Goal: Navigation & Orientation: Find specific page/section

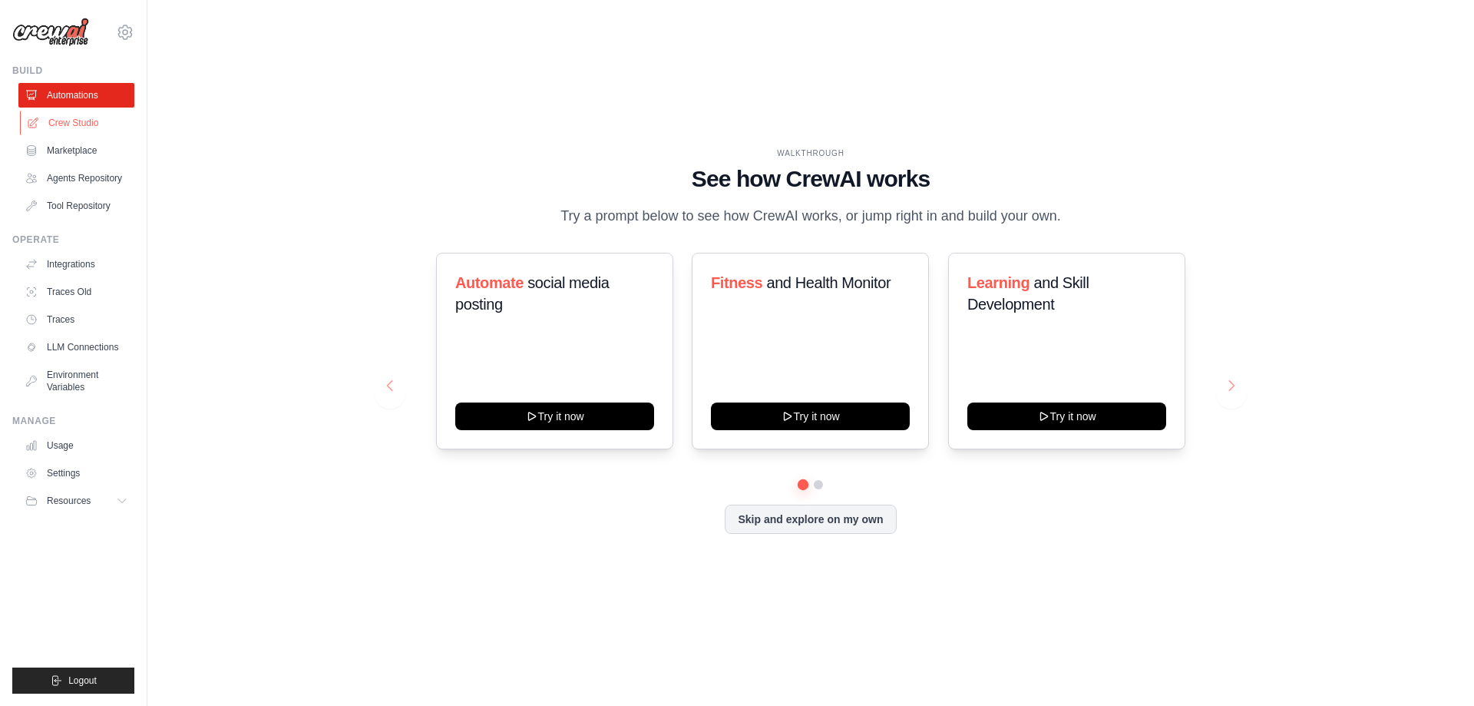
click at [74, 118] on link "Crew Studio" at bounding box center [78, 123] width 116 height 25
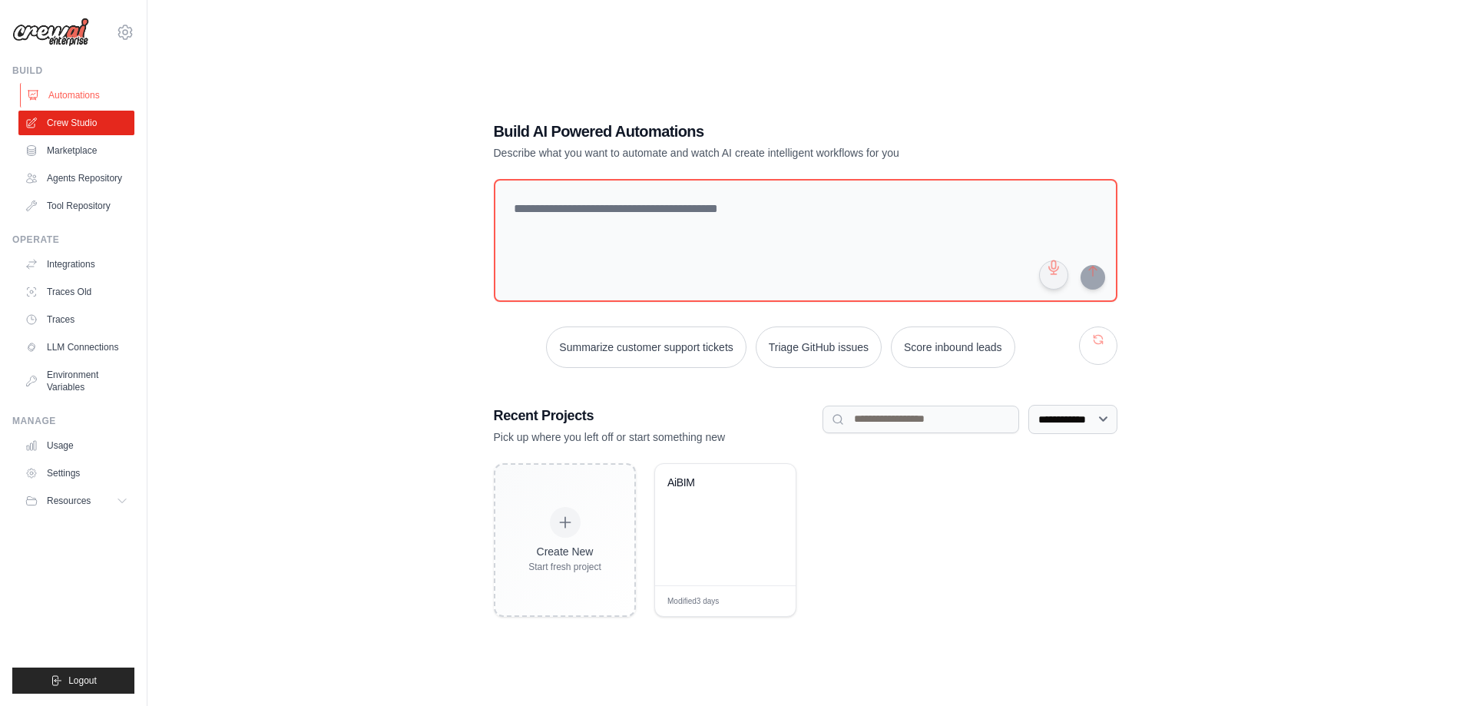
click at [82, 89] on link "Automations" at bounding box center [78, 95] width 116 height 25
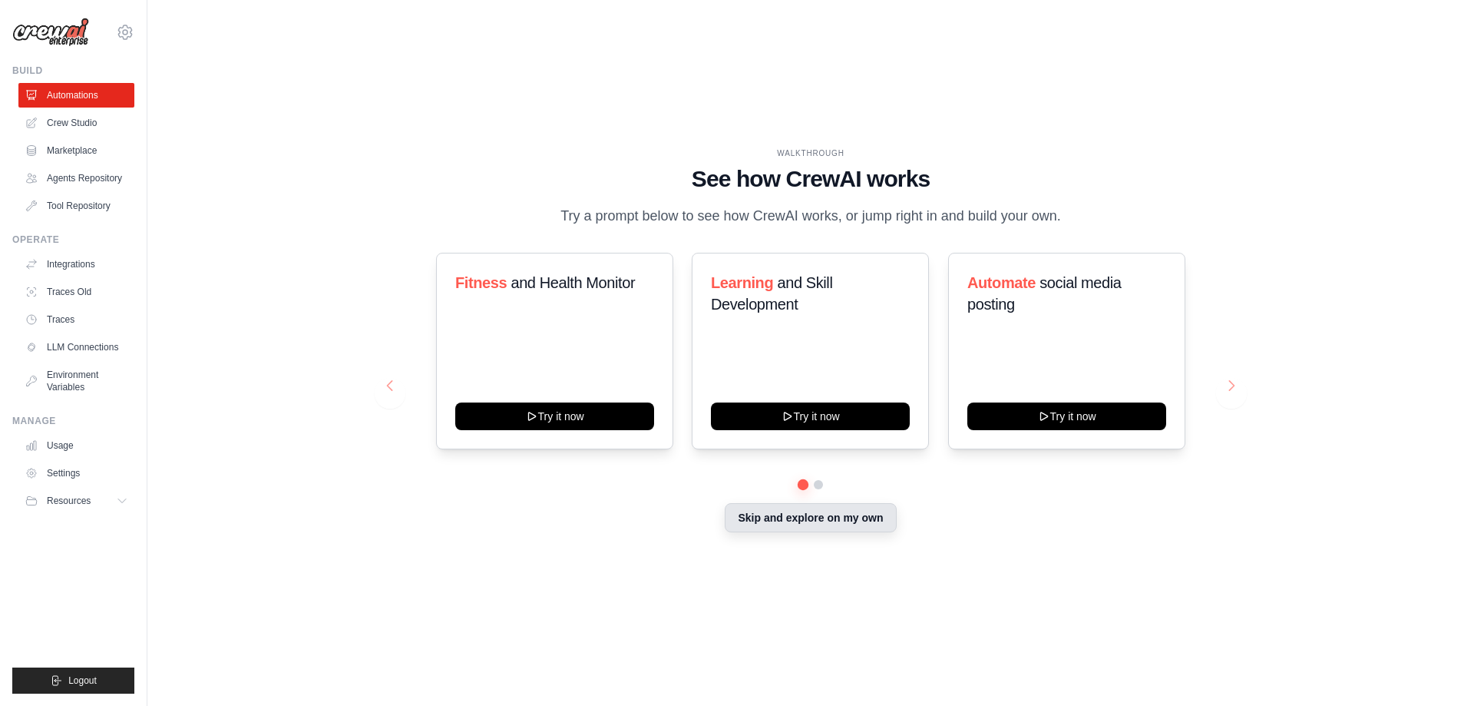
click at [768, 523] on button "Skip and explore on my own" at bounding box center [810, 517] width 171 height 29
